Goal: Transaction & Acquisition: Book appointment/travel/reservation

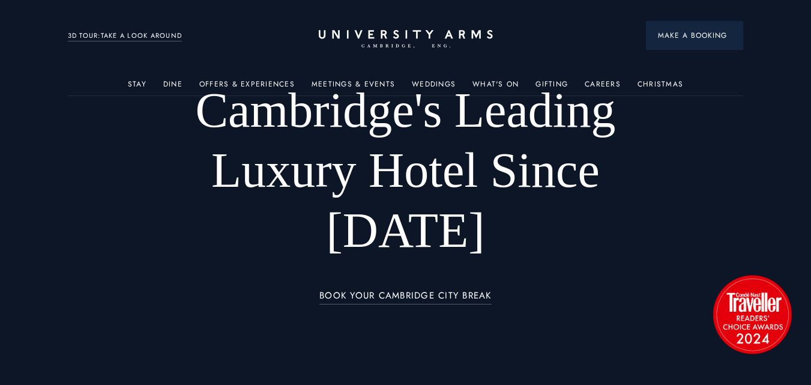
click at [669, 29] on button "Make a Booking" at bounding box center [694, 35] width 97 height 29
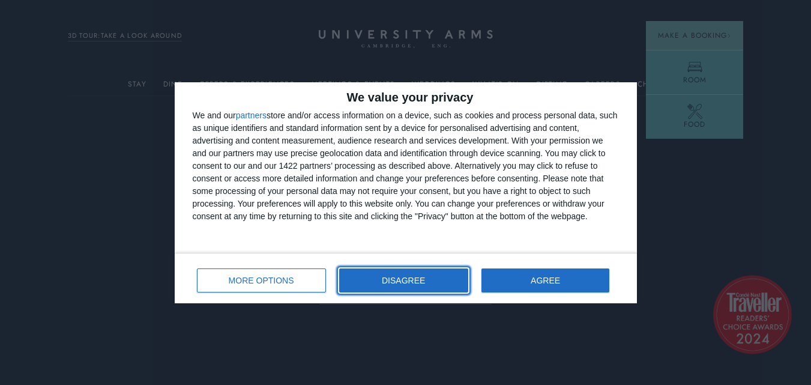
click at [423, 280] on span "DISAGREE" at bounding box center [403, 280] width 43 height 8
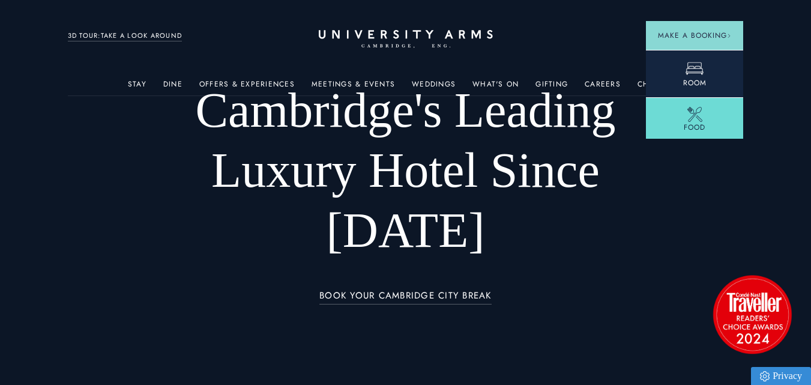
click at [696, 82] on span "Room" at bounding box center [694, 82] width 23 height 11
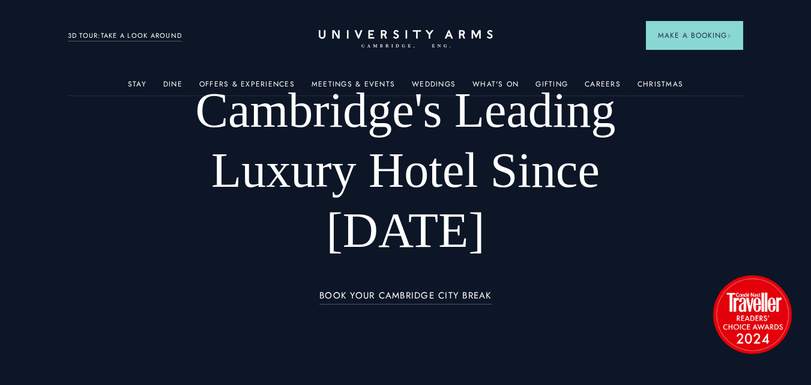
click at [689, 38] on span "Make a Booking" at bounding box center [694, 35] width 73 height 11
